Goal: Find specific page/section: Find specific page/section

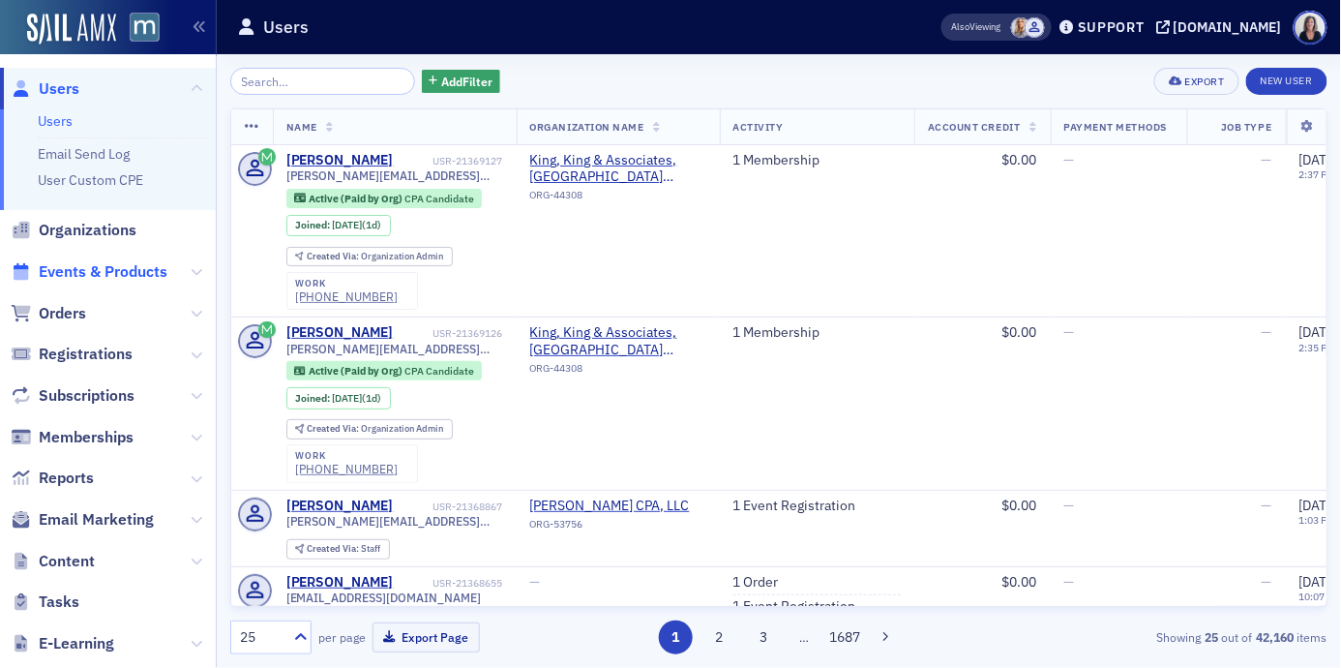
click at [107, 271] on span "Events & Products" at bounding box center [103, 271] width 129 height 21
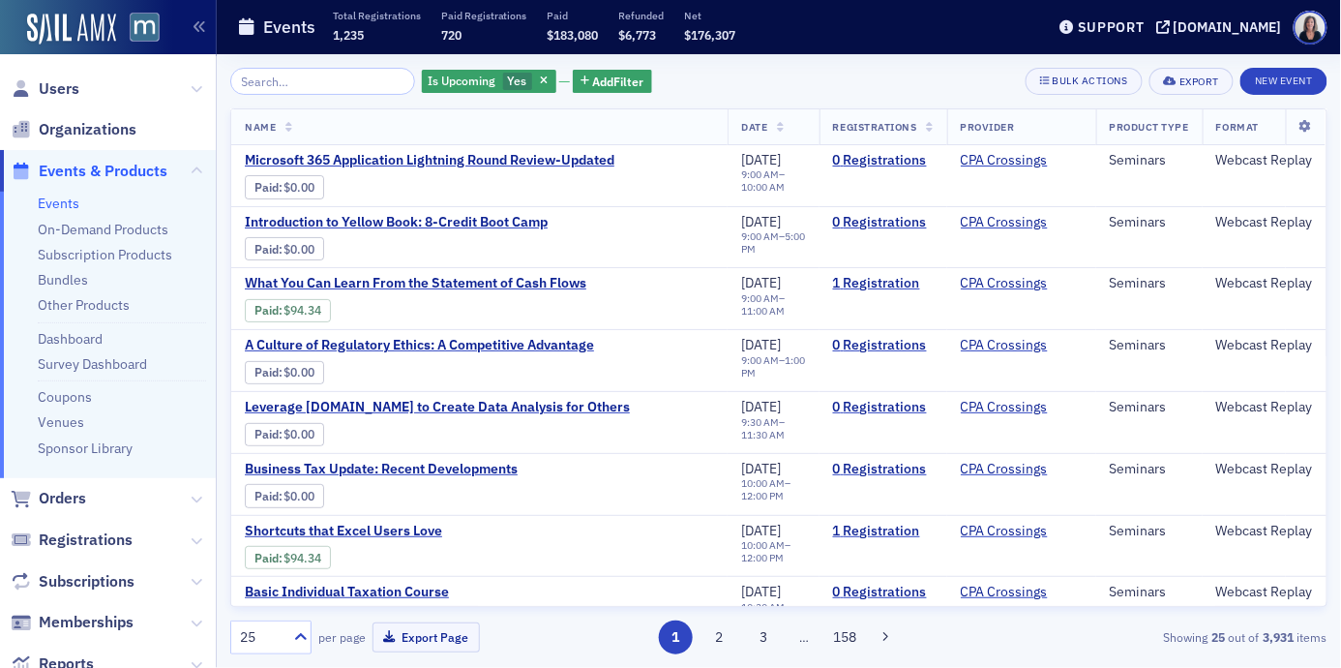
click at [367, 82] on input "search" at bounding box center [322, 81] width 185 height 27
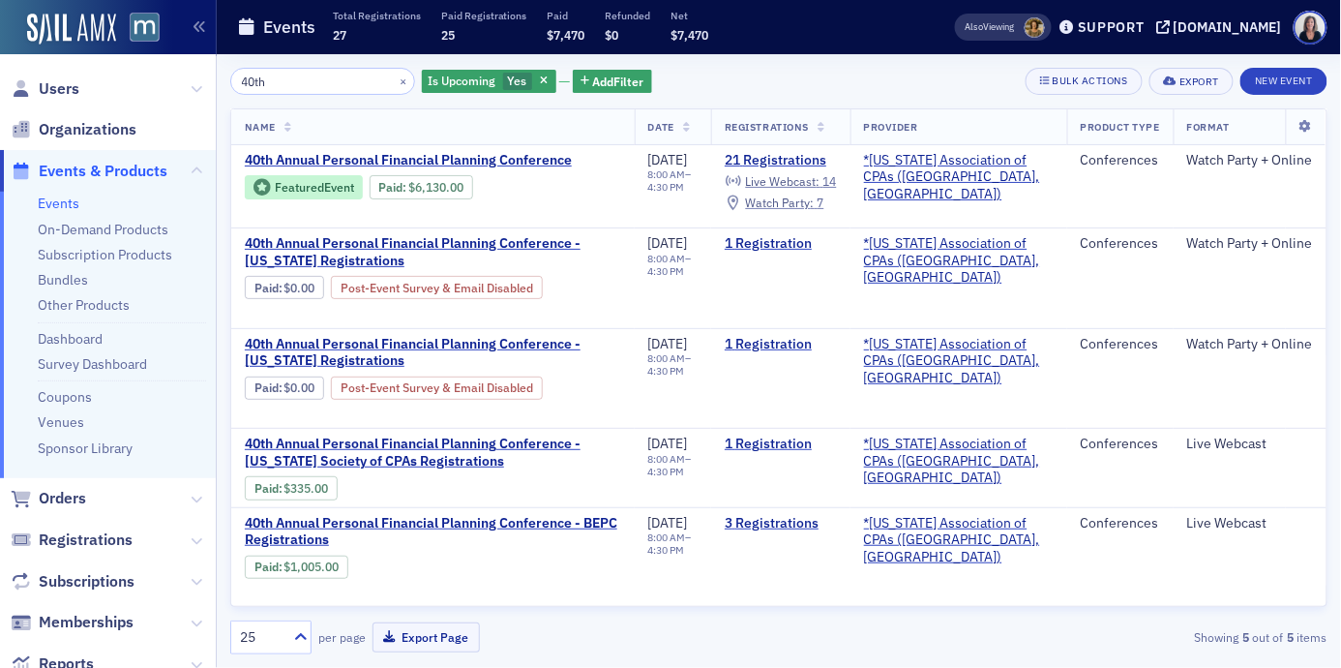
type input "40th"
